Goal: Find specific page/section: Find specific page/section

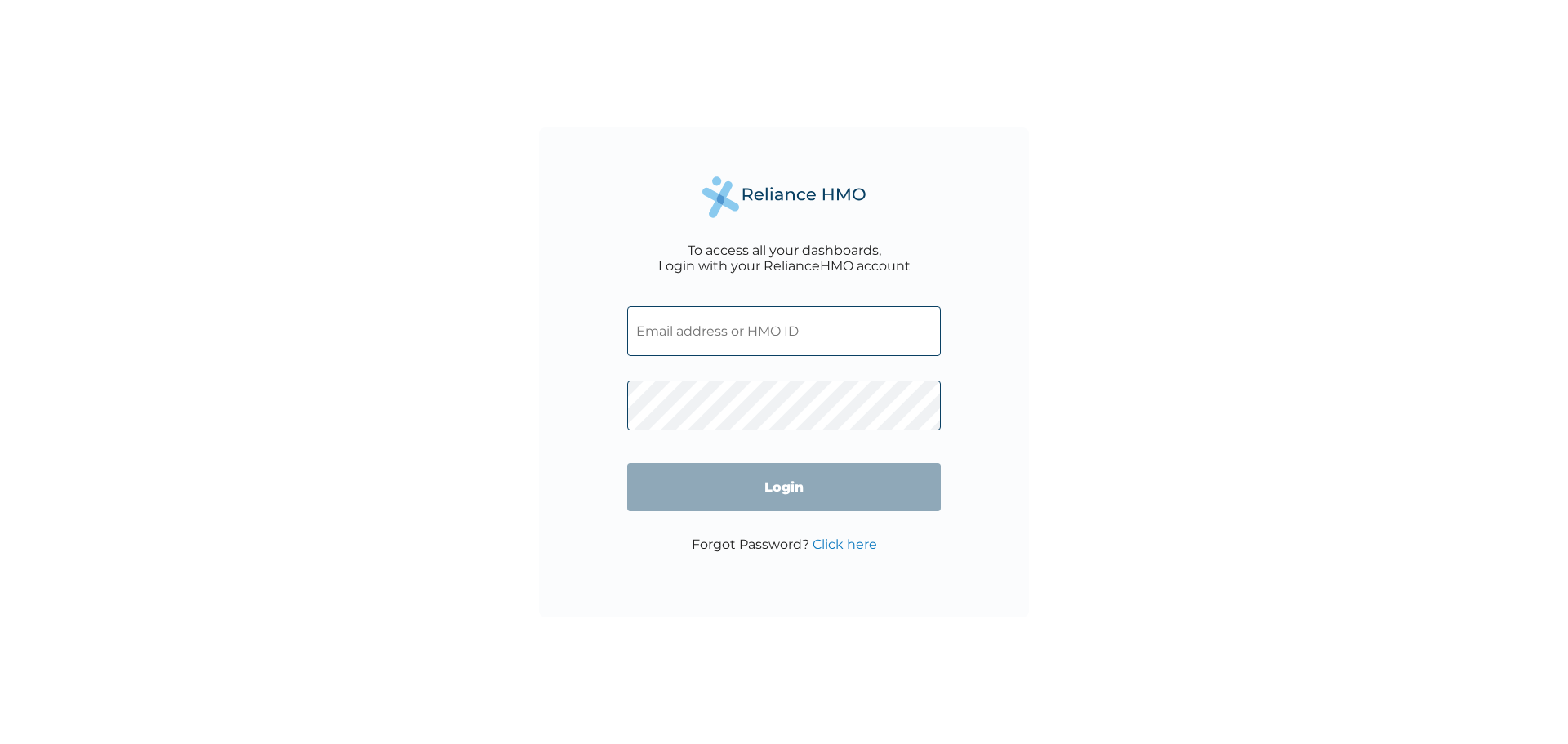
type input "HNL/10003/A"
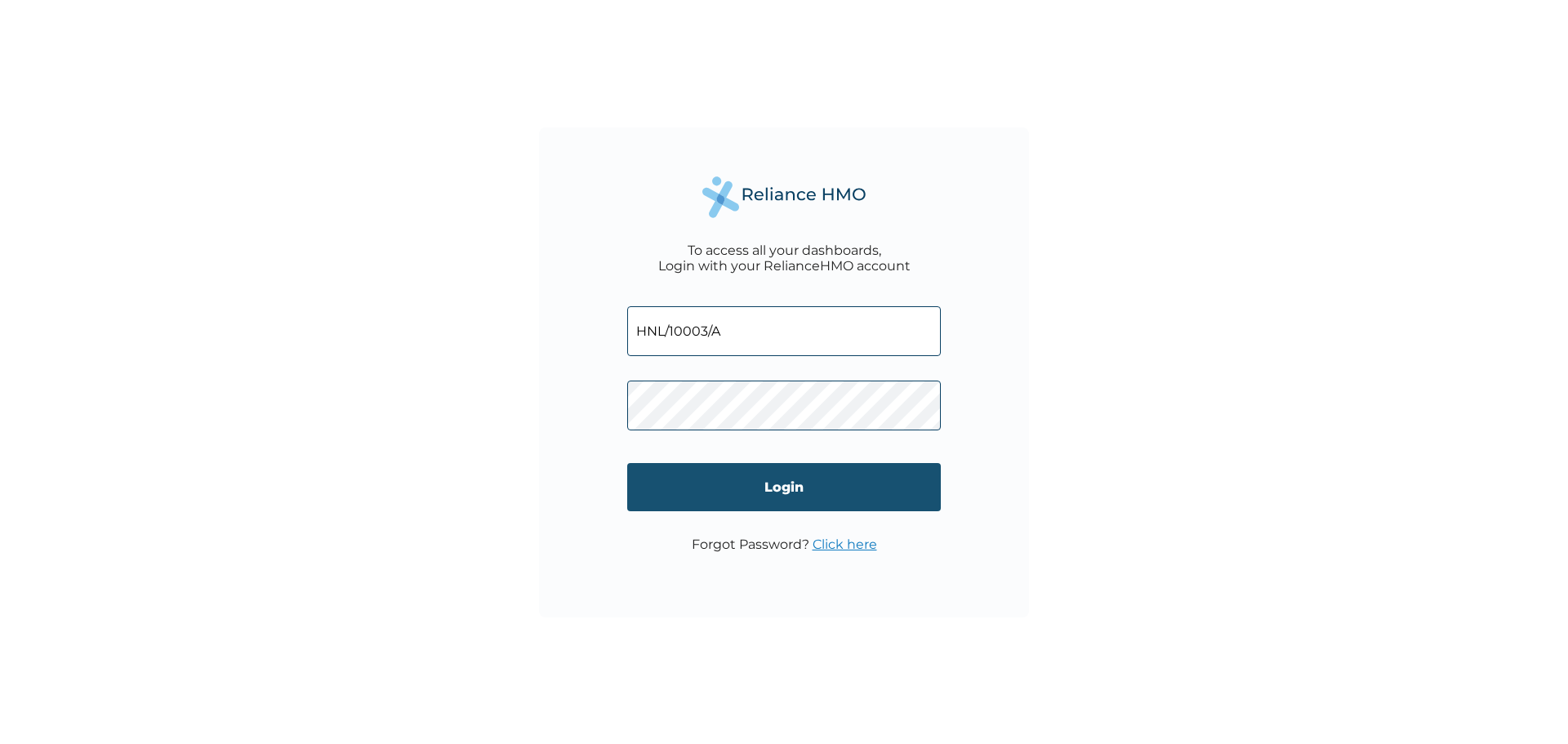
click at [665, 490] on input "Login" at bounding box center [784, 487] width 314 height 48
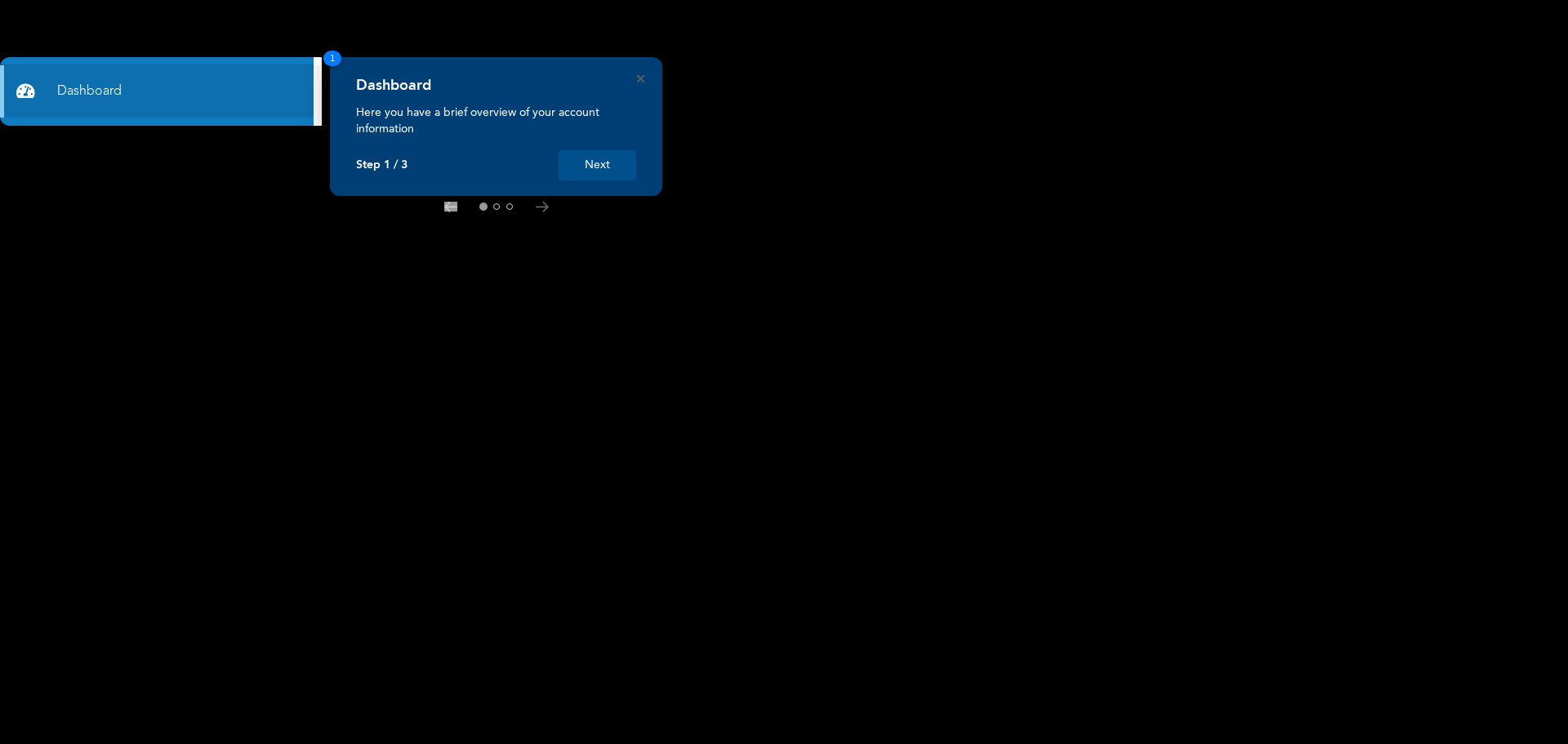
click at [644, 78] on div "Dashboard Here you have a brief overview of your account information Step 1 / 3…" at bounding box center [495, 127] width 332 height 139
click at [639, 80] on icon "Close" at bounding box center [641, 78] width 7 height 7
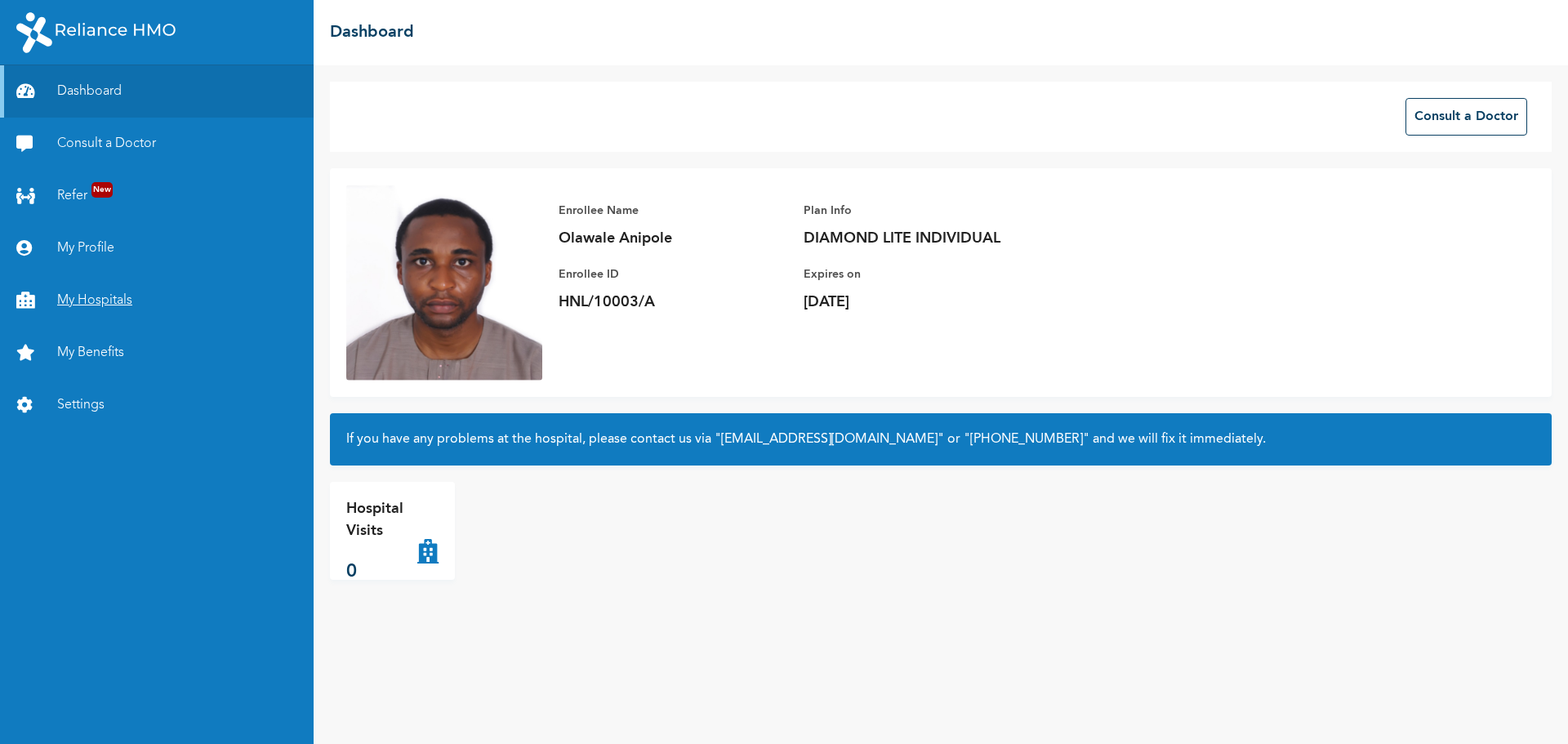
click at [102, 294] on link "My Hospitals" at bounding box center [157, 300] width 314 height 53
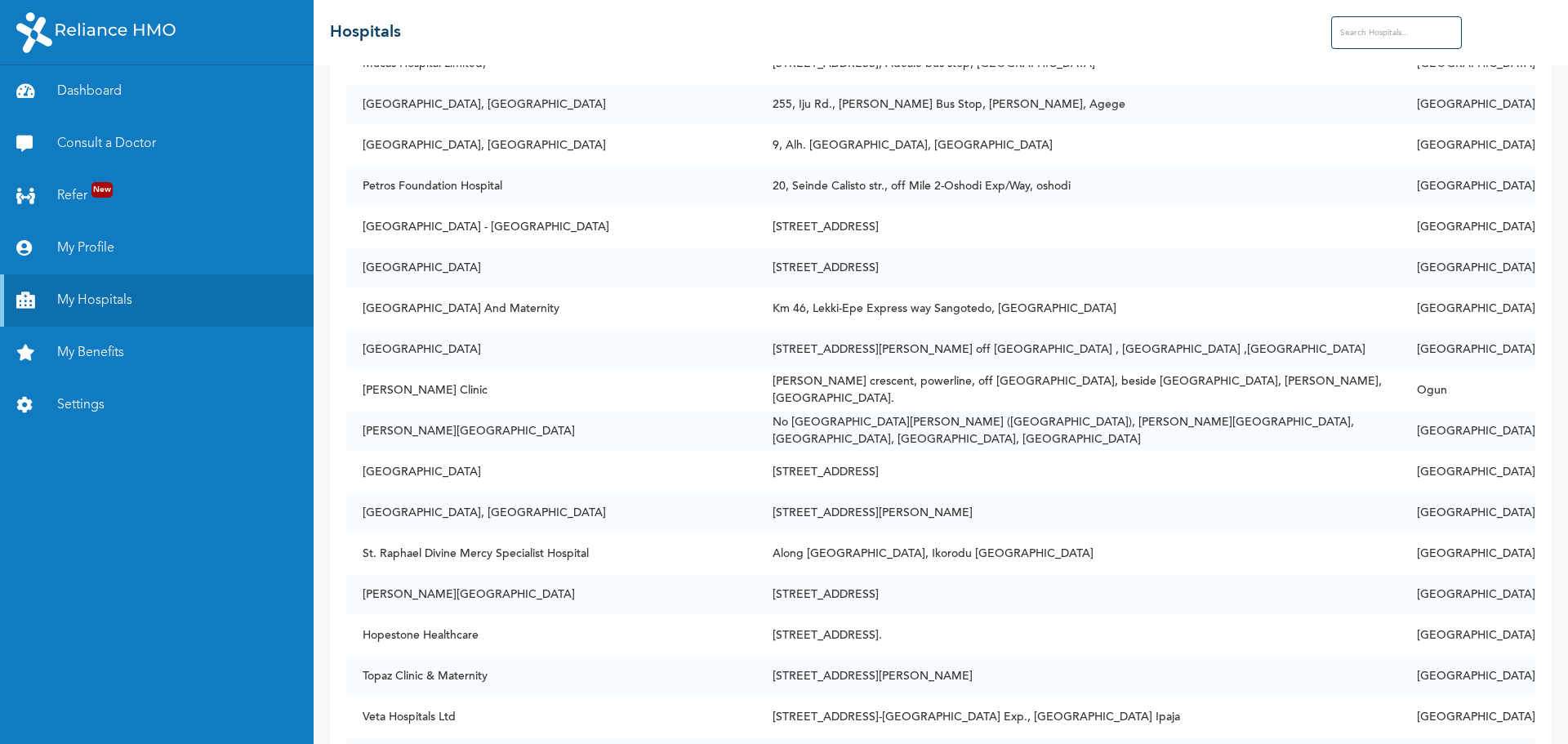
scroll to position [3593, 0]
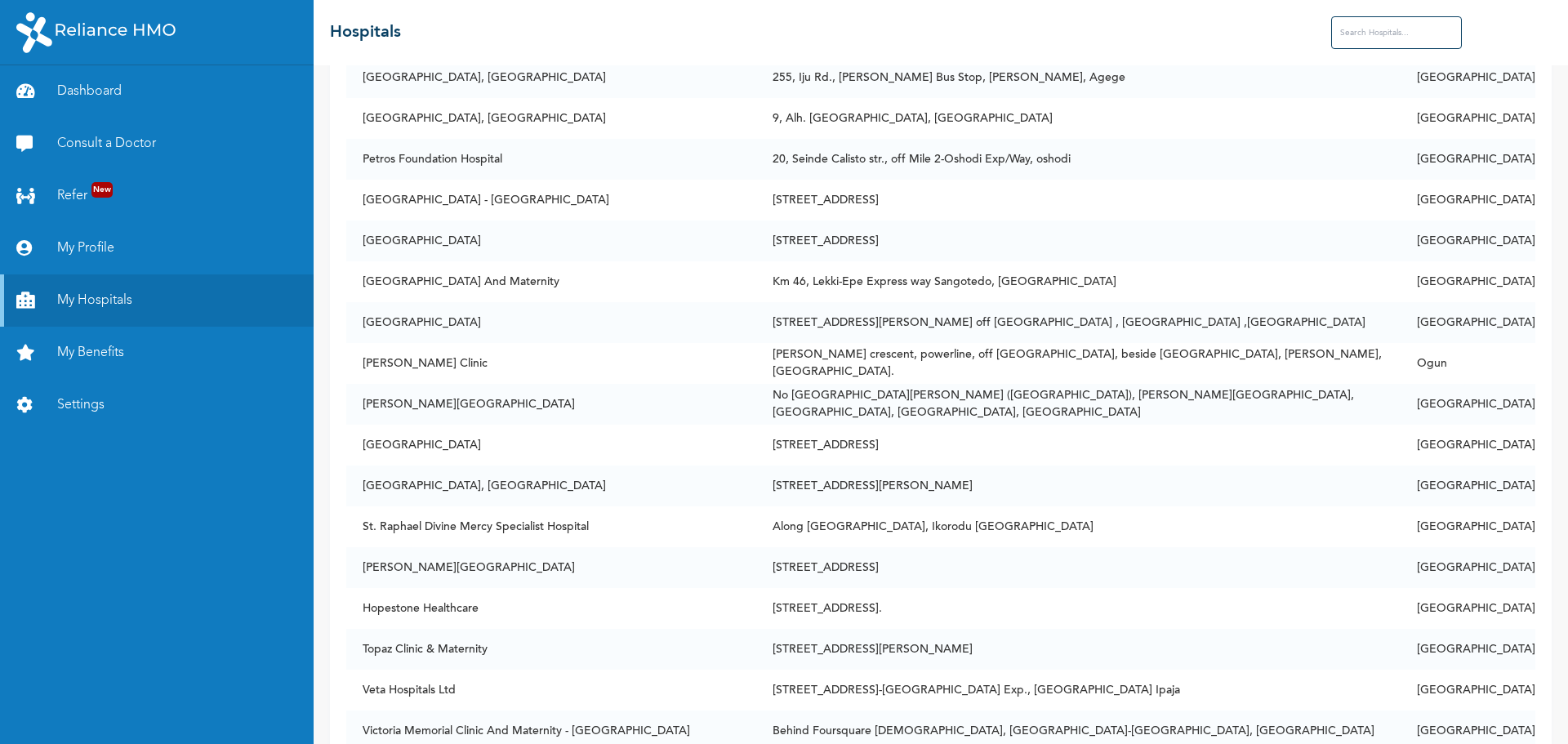
click at [1422, 44] on input "text" at bounding box center [1396, 32] width 131 height 33
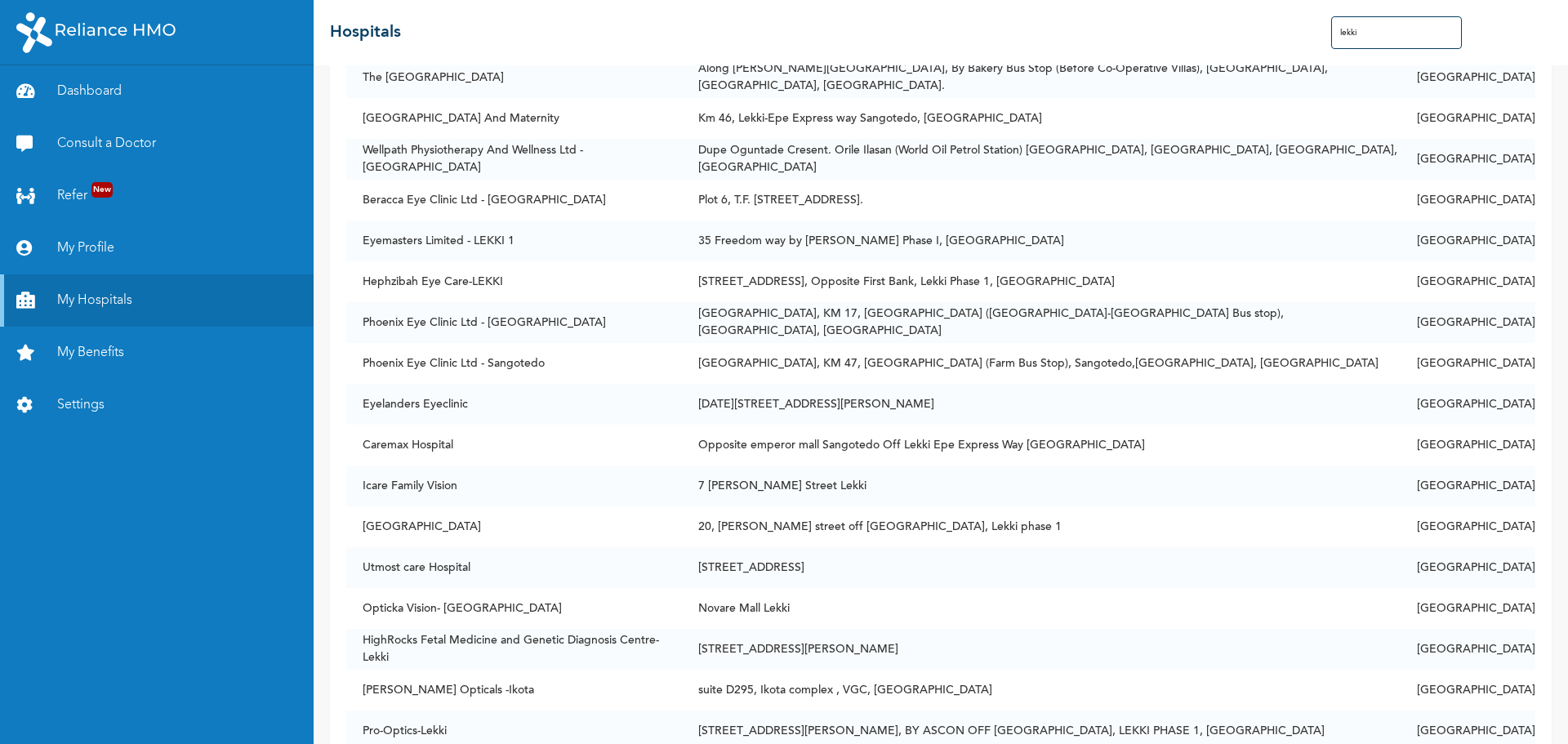
scroll to position [0, 0]
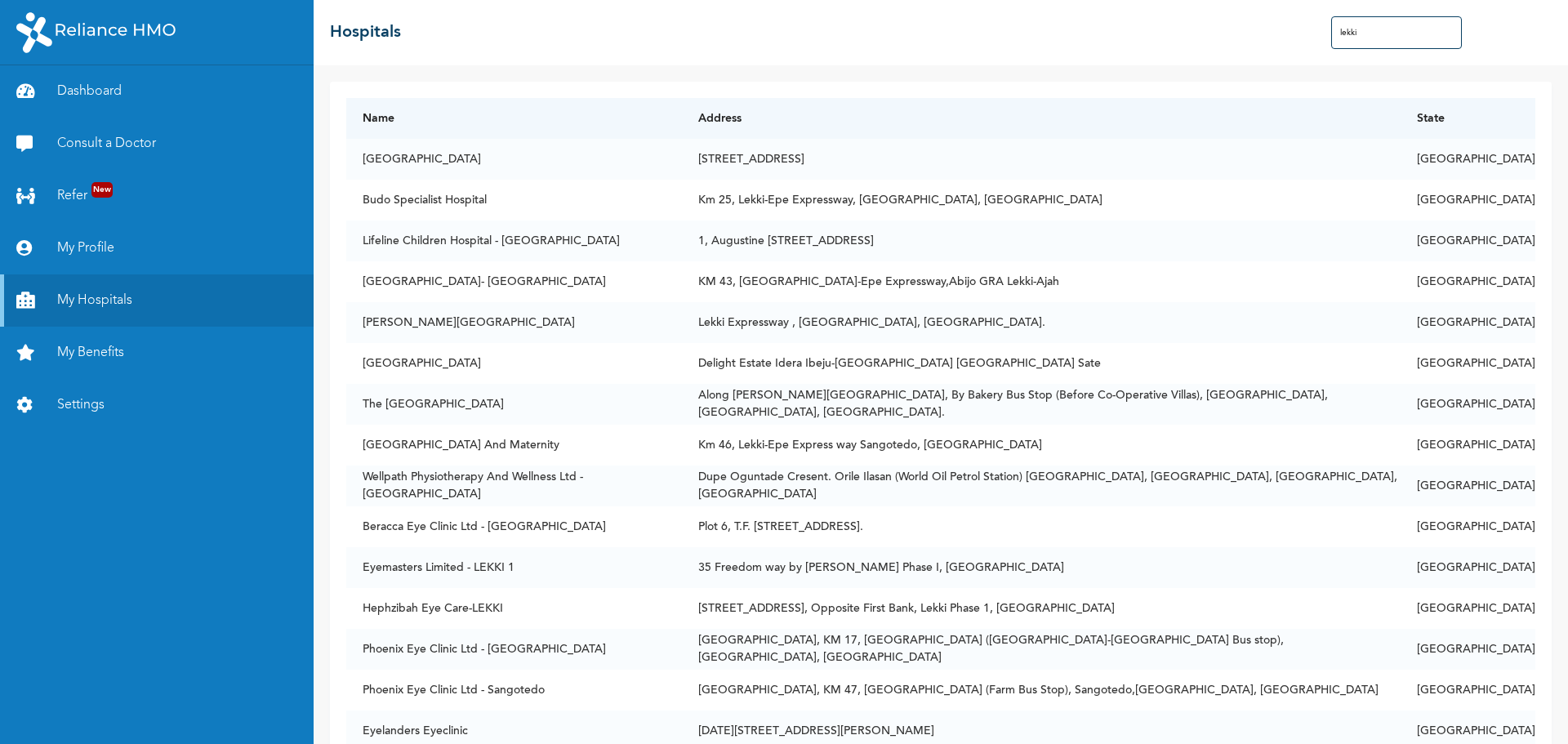
click at [1352, 31] on input "lekki" at bounding box center [1396, 32] width 131 height 33
type input "c"
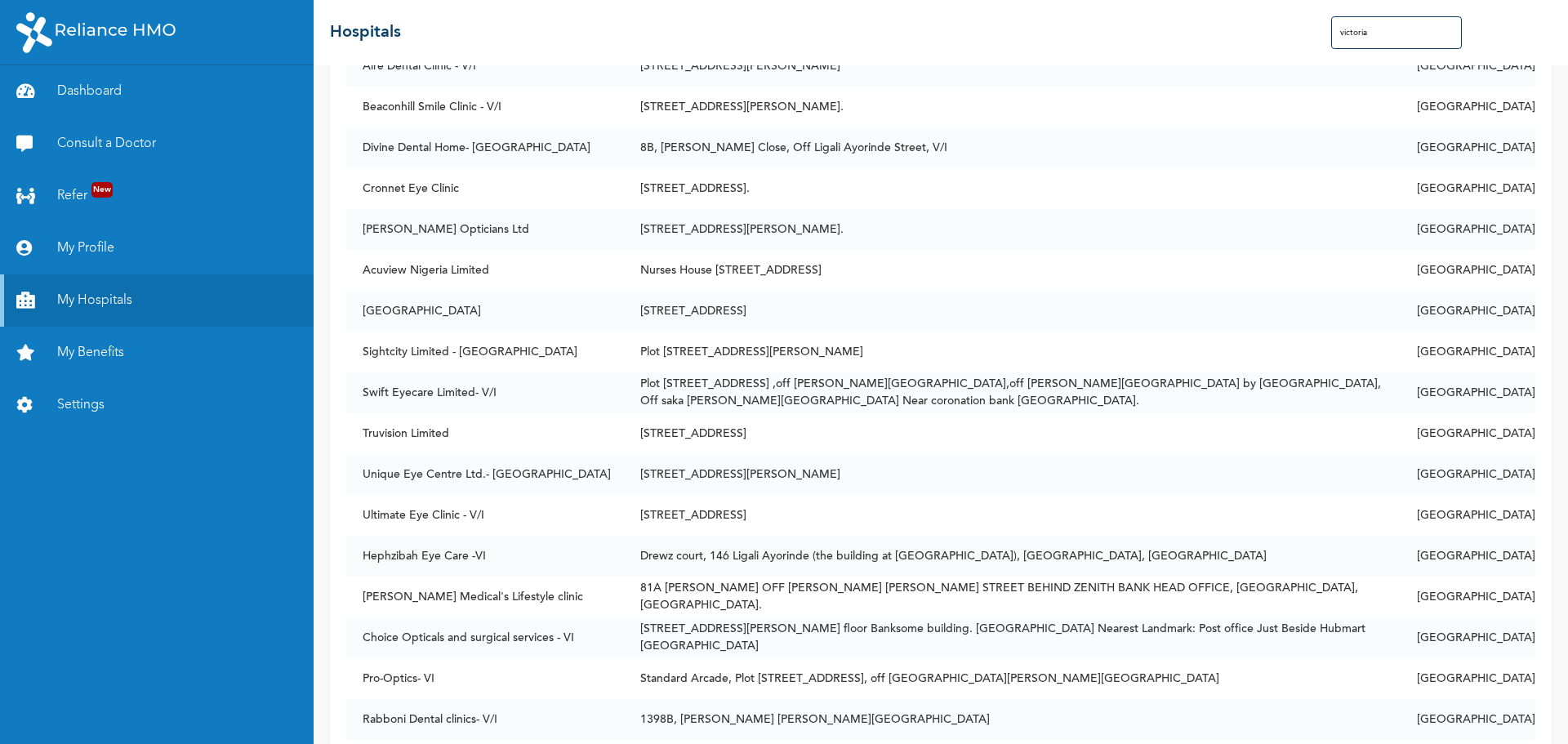
scroll to position [12, 0]
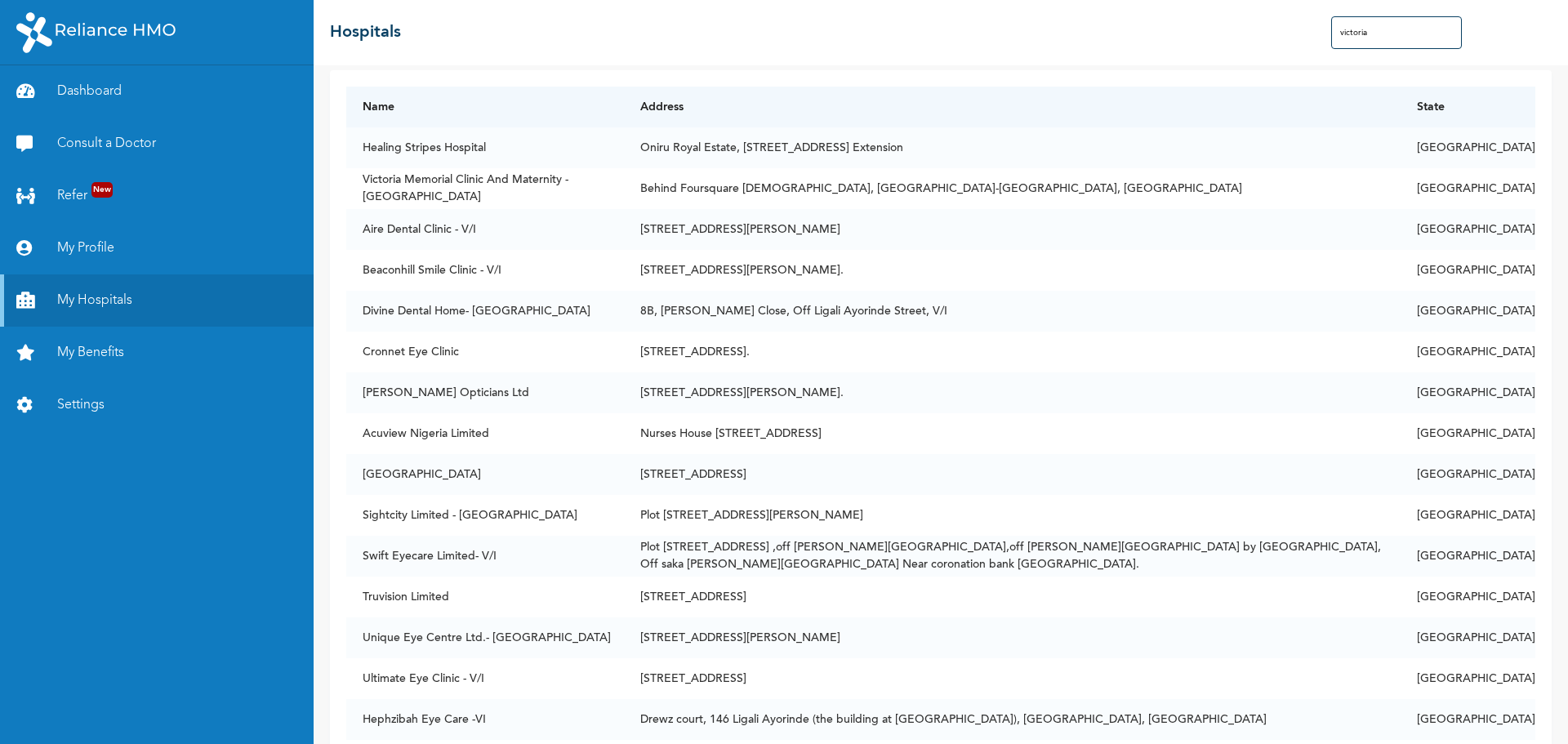
click at [1353, 33] on input "victoria" at bounding box center [1396, 32] width 131 height 33
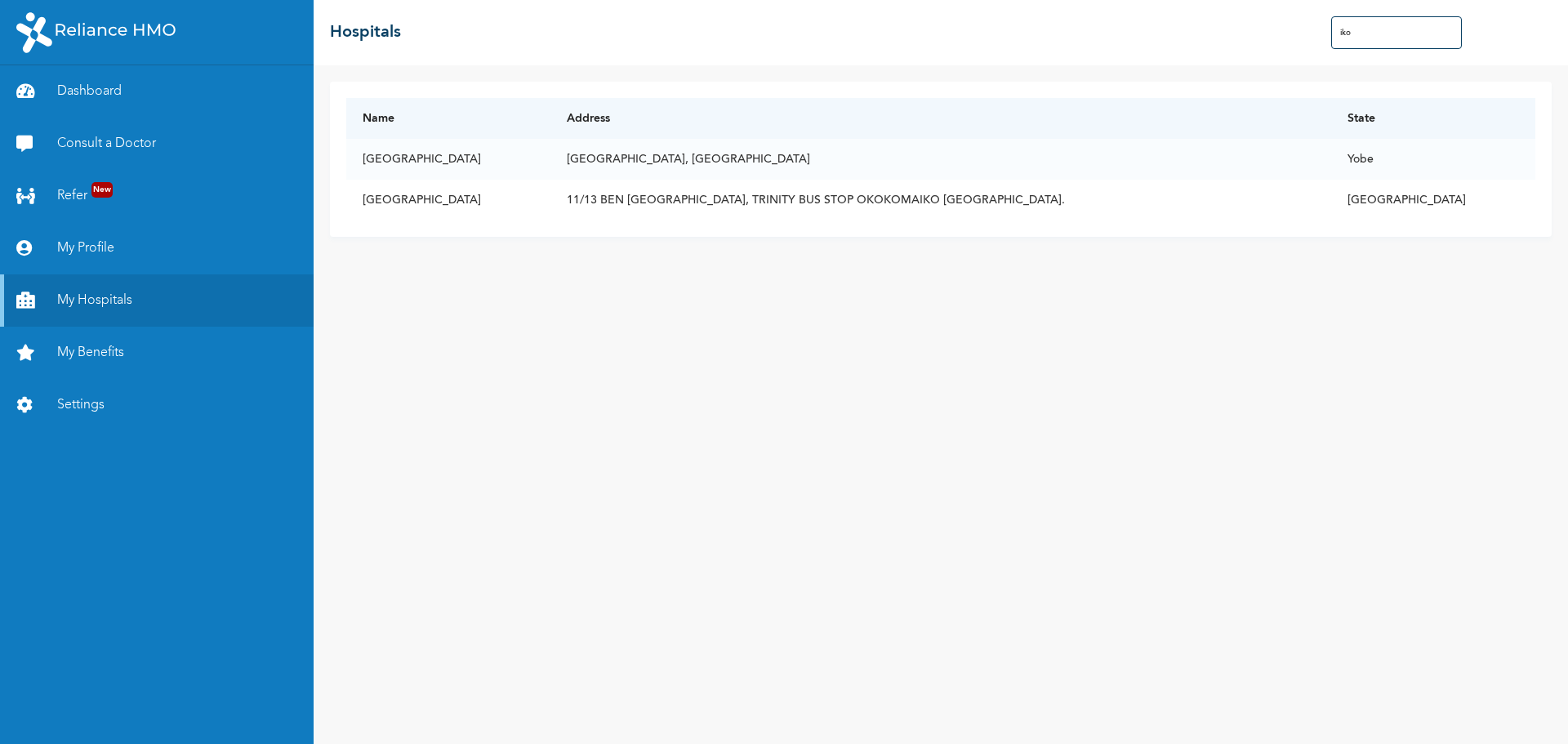
scroll to position [0, 0]
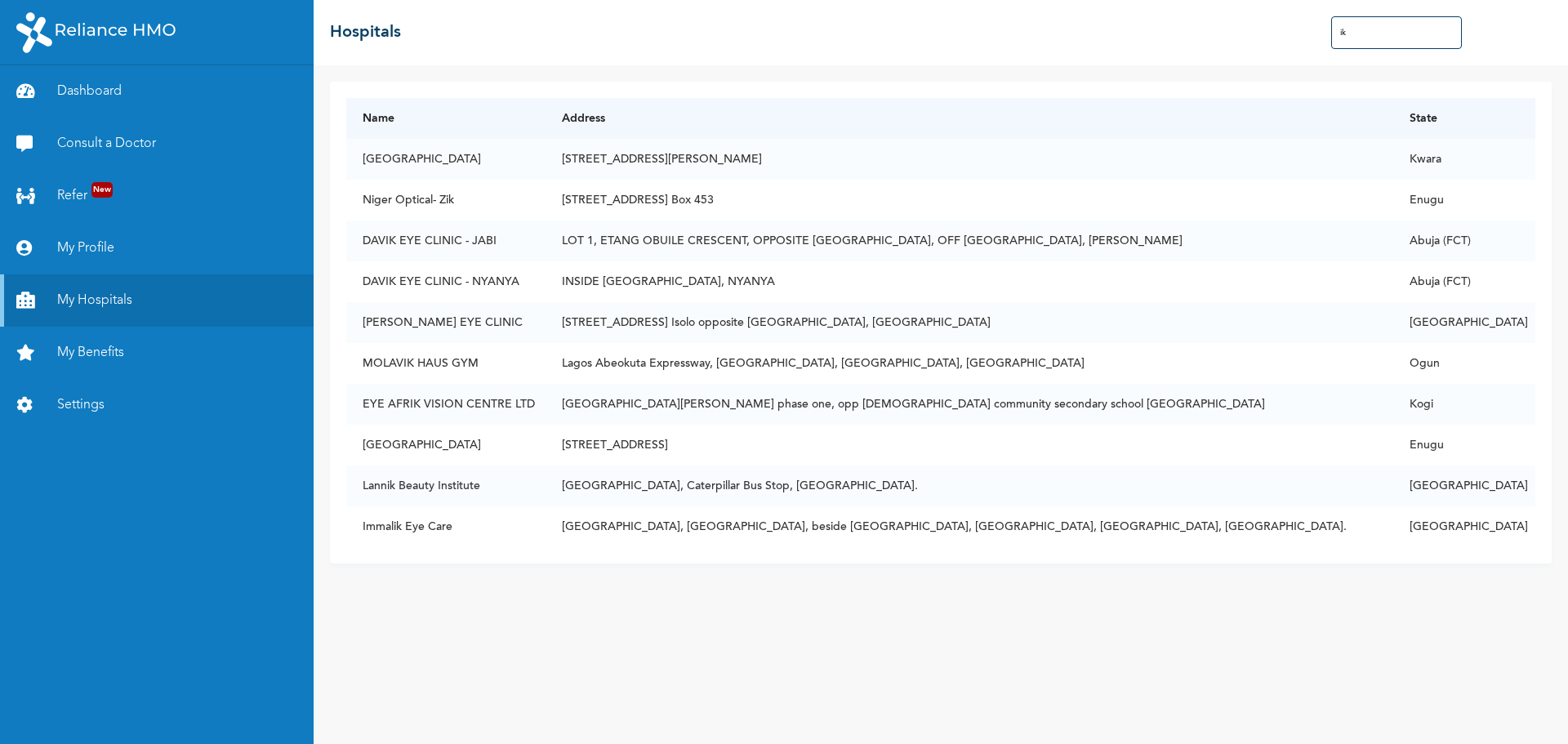
type input "i"
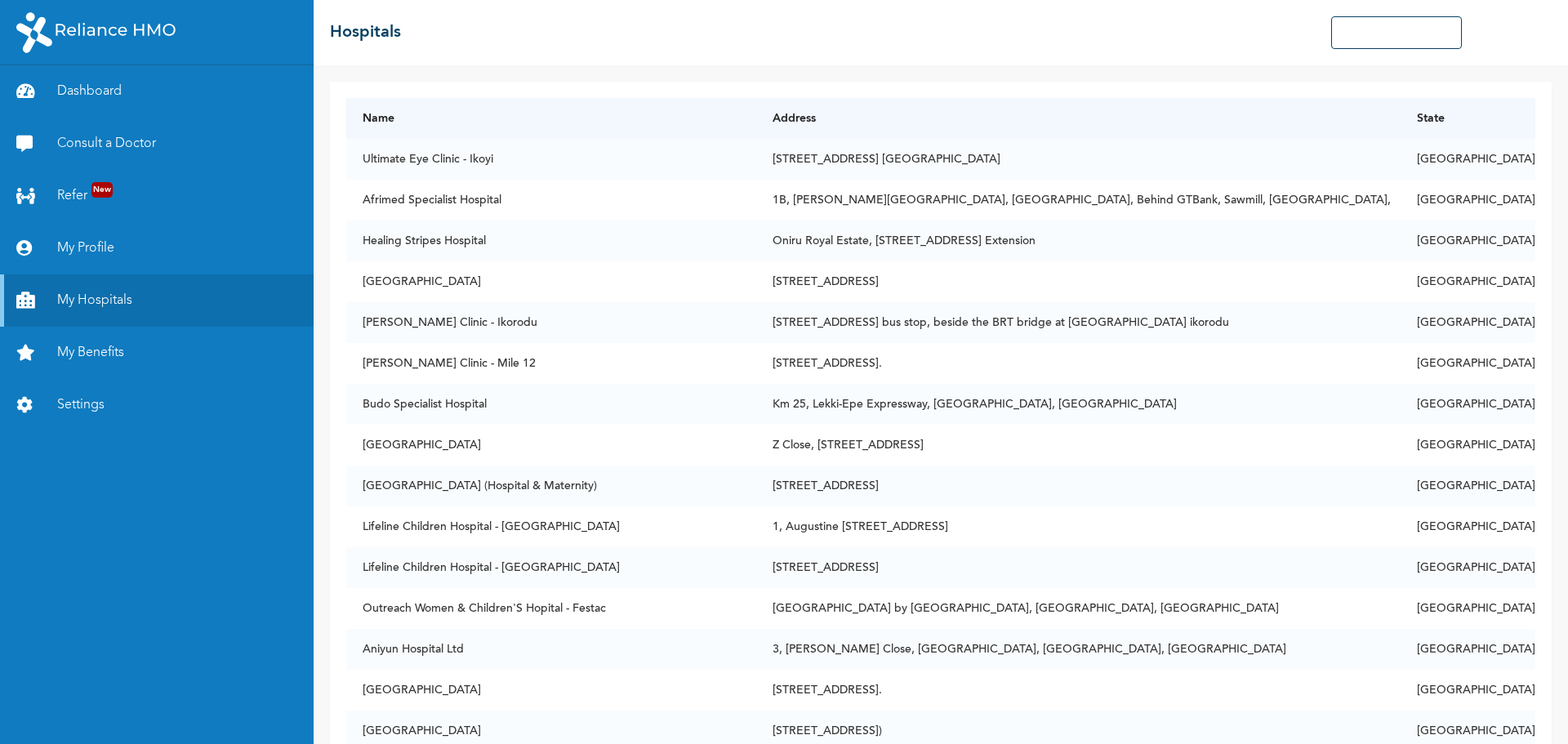
type input "o"
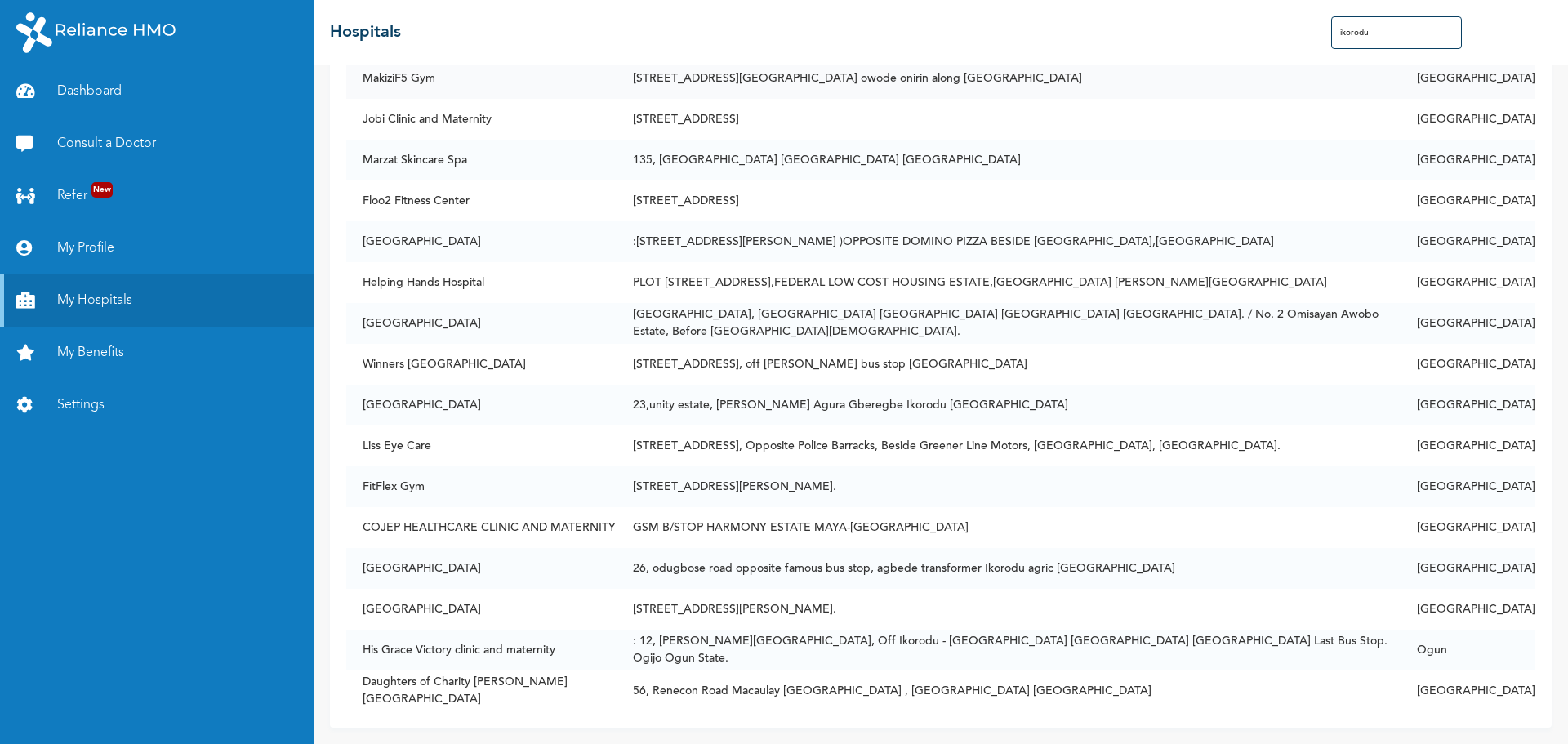
scroll to position [747, 0]
type input "ikorodu"
